Goal: Task Accomplishment & Management: Manage account settings

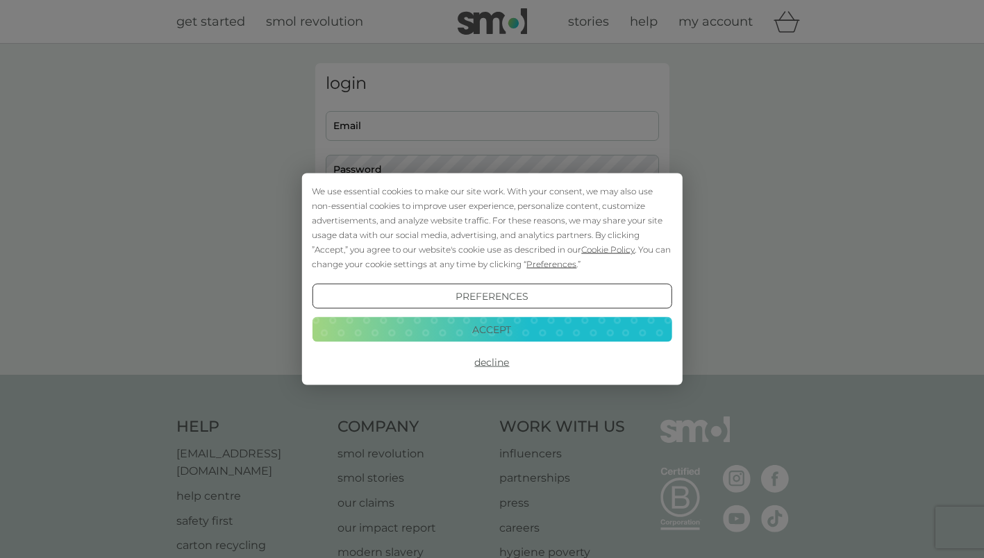
click at [527, 329] on button "Accept" at bounding box center [492, 329] width 360 height 25
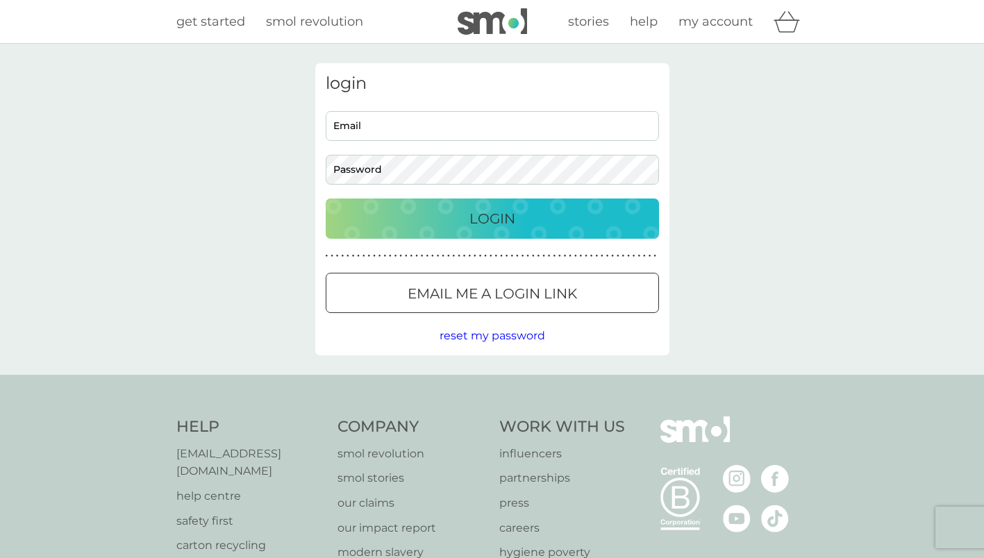
click at [395, 119] on input "Email" at bounding box center [492, 126] width 333 height 30
type input "[EMAIL_ADDRESS][PERSON_NAME][DOMAIN_NAME]"
click at [469, 289] on div at bounding box center [492, 294] width 50 height 15
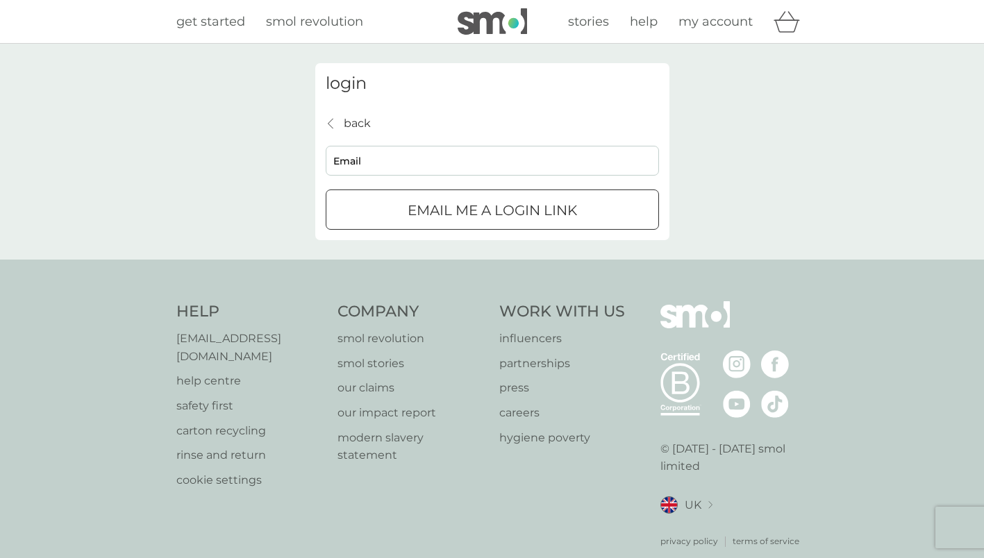
click at [389, 167] on input "Email" at bounding box center [492, 161] width 333 height 30
type input "[EMAIL_ADDRESS][PERSON_NAME][DOMAIN_NAME]"
click at [518, 209] on p "Email me a login link" at bounding box center [491, 210] width 169 height 22
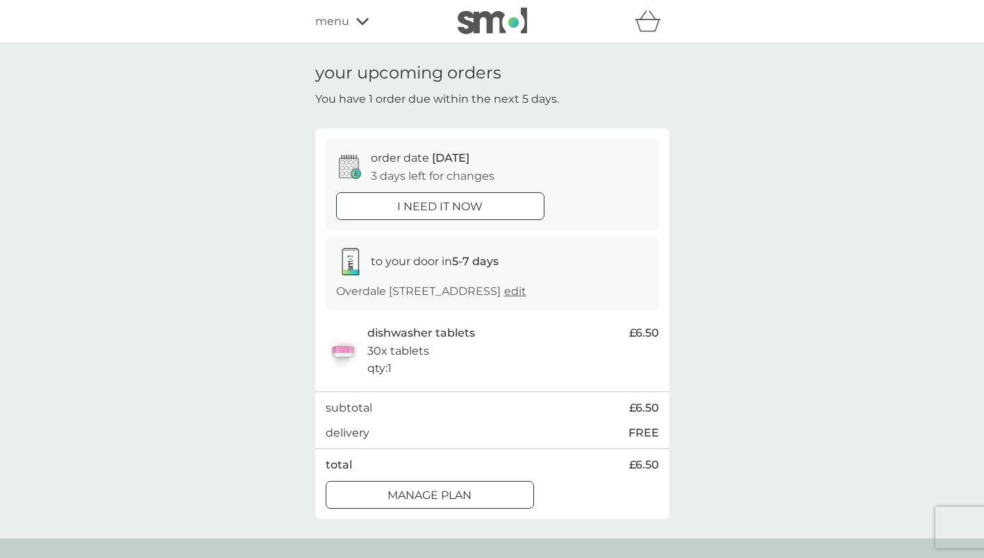
click at [422, 499] on div at bounding box center [430, 495] width 50 height 15
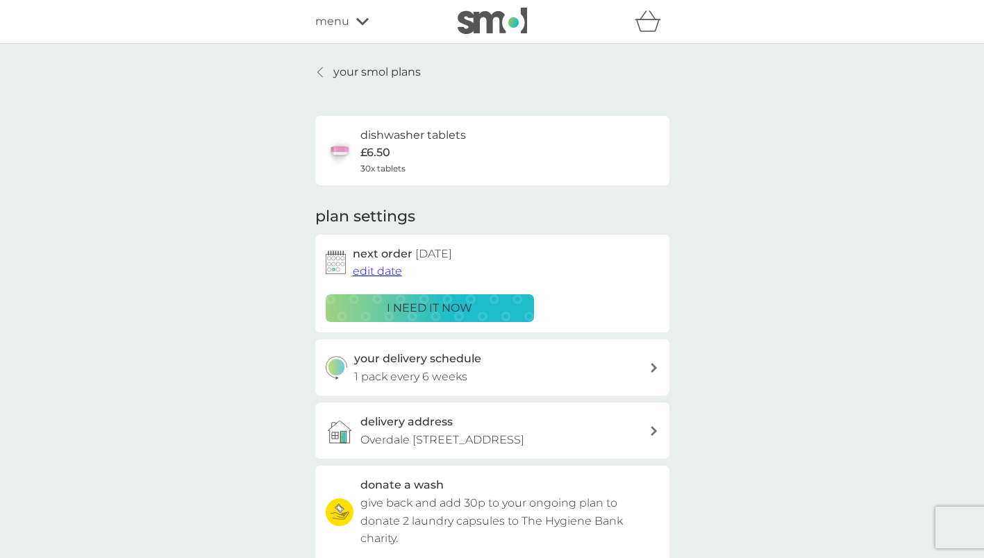
click at [382, 270] on span "edit date" at bounding box center [377, 270] width 49 height 13
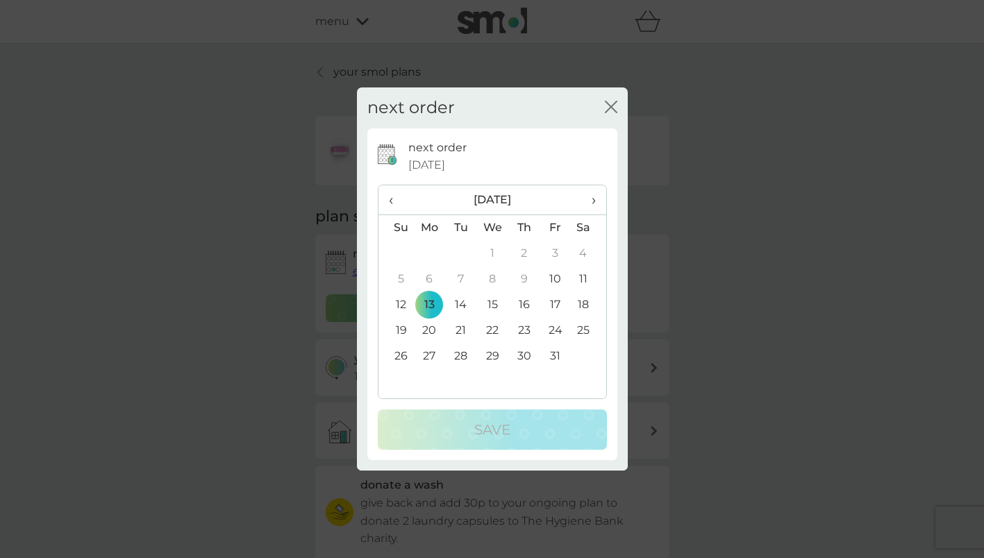
click at [594, 201] on span "›" at bounding box center [588, 199] width 14 height 29
click at [423, 279] on td "3" at bounding box center [430, 280] width 32 height 26
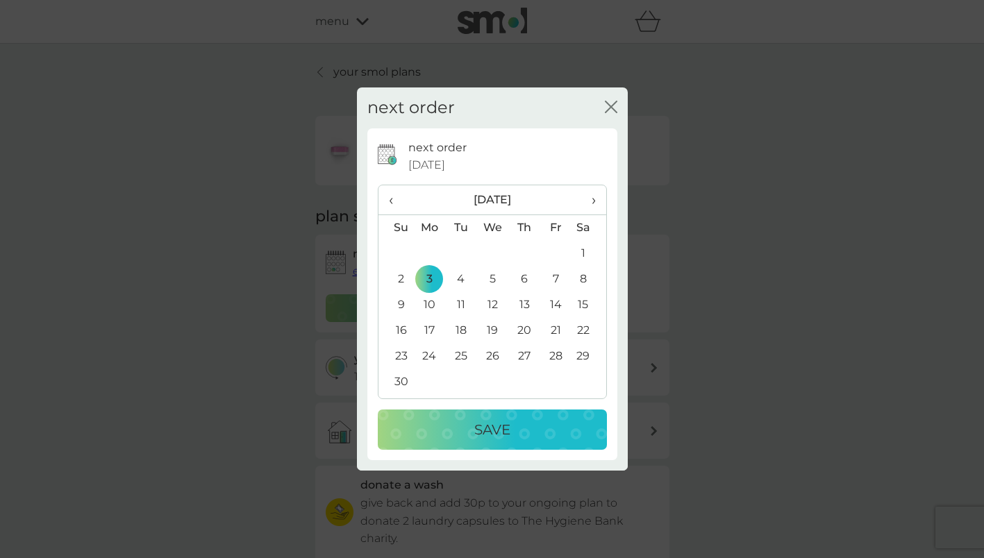
click at [497, 419] on p "Save" at bounding box center [492, 430] width 36 height 22
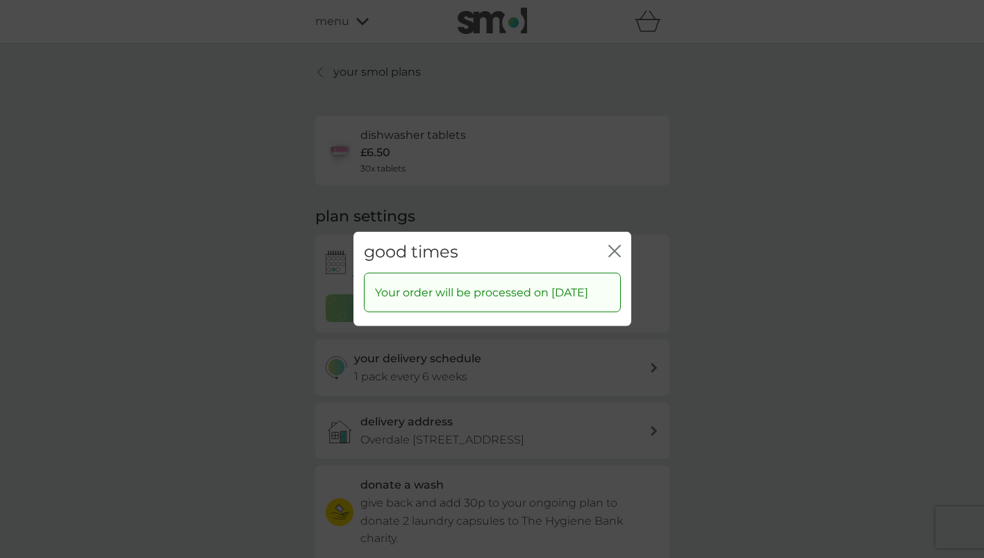
click at [612, 245] on icon "close" at bounding box center [614, 251] width 12 height 12
